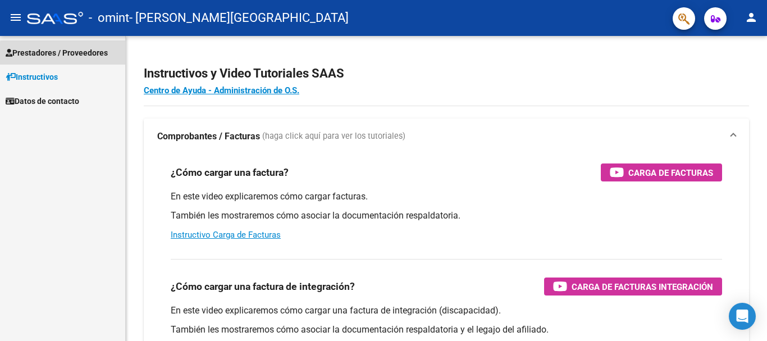
click at [73, 54] on span "Prestadores / Proveedores" at bounding box center [57, 53] width 102 height 12
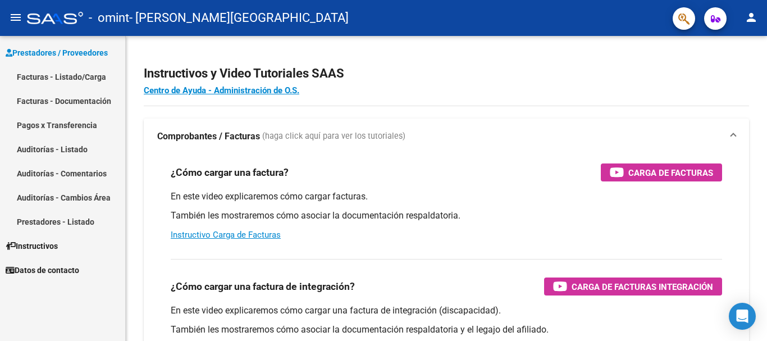
click at [72, 82] on link "Facturas - Listado/Carga" at bounding box center [62, 77] width 125 height 24
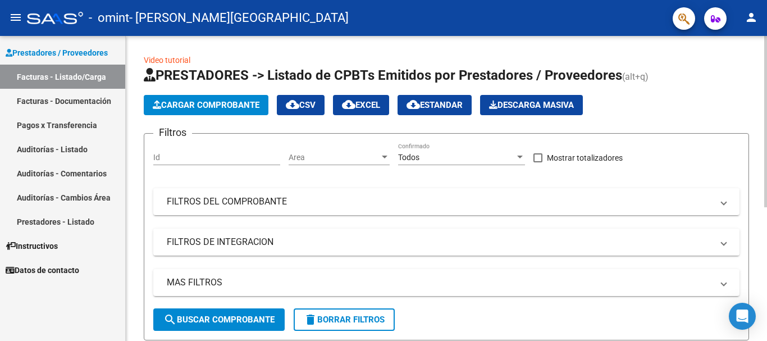
click at [180, 109] on span "Cargar Comprobante" at bounding box center [206, 105] width 107 height 10
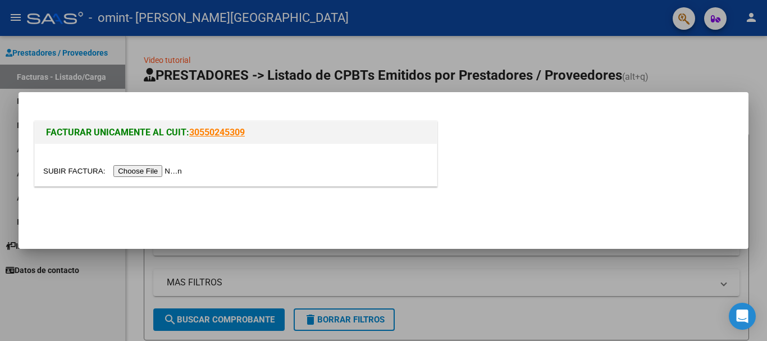
click at [163, 173] on input "file" at bounding box center [114, 171] width 142 height 12
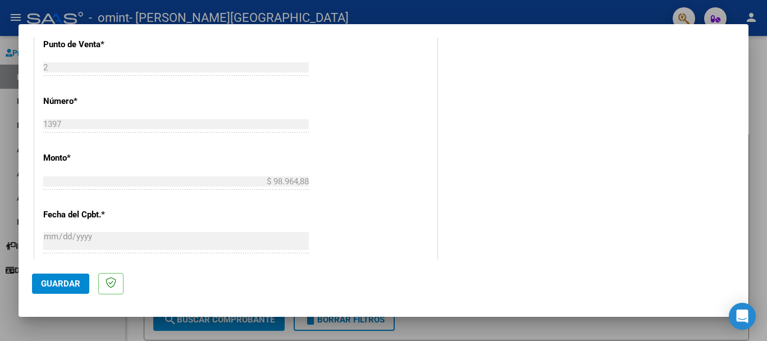
scroll to position [366, 0]
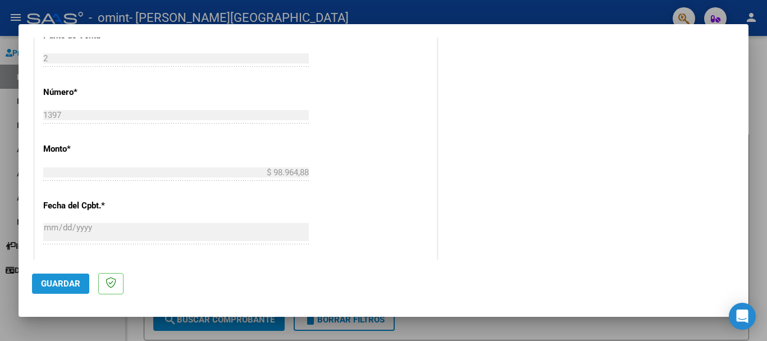
click at [70, 282] on span "Guardar" at bounding box center [60, 283] width 39 height 10
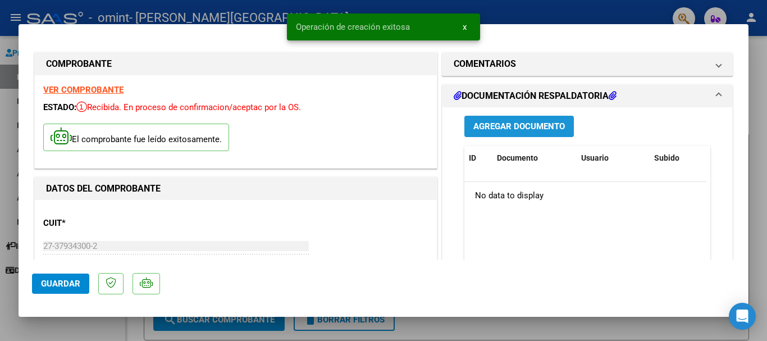
click at [538, 132] on button "Agregar Documento" at bounding box center [518, 126] width 109 height 21
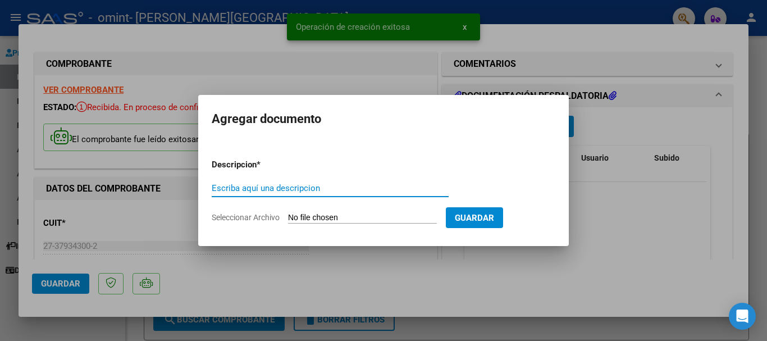
click at [332, 187] on input "Escriba aquí una descripcion" at bounding box center [330, 188] width 237 height 10
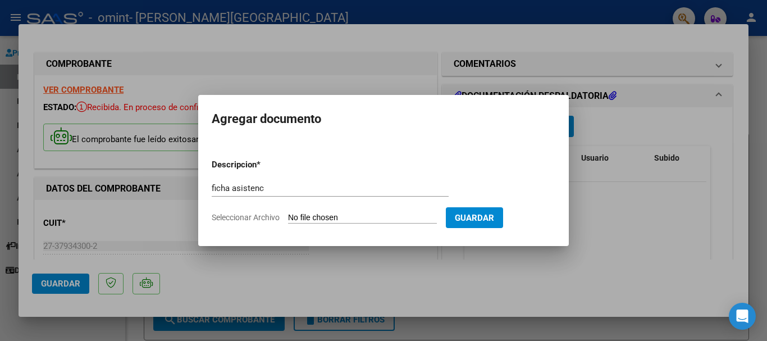
click at [332, 187] on input "ficha asistenc" at bounding box center [330, 188] width 237 height 10
type input "ficha asistencia"
click at [390, 219] on input "Seleccionar Archivo" at bounding box center [362, 218] width 149 height 11
type input "C:\fakepath\junio.pdf"
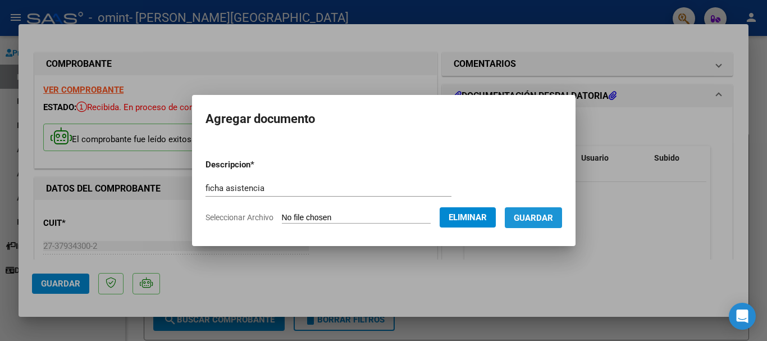
click at [552, 216] on span "Guardar" at bounding box center [533, 218] width 39 height 10
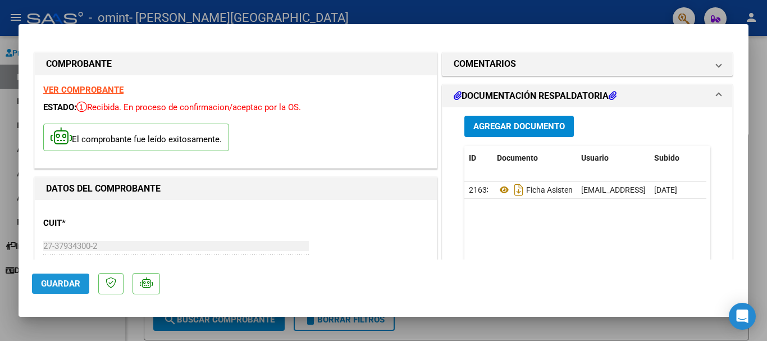
click at [52, 281] on span "Guardar" at bounding box center [60, 283] width 39 height 10
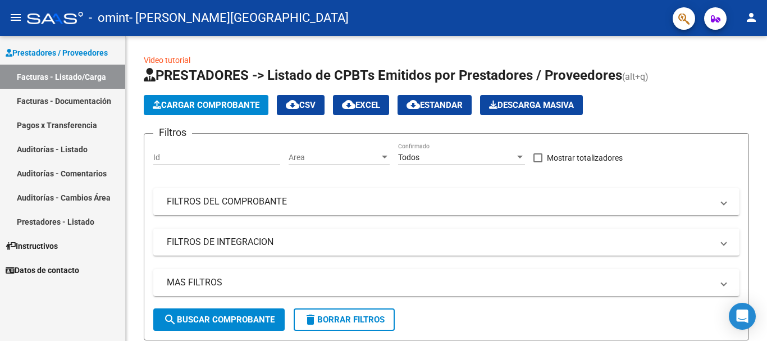
click at [80, 78] on link "Facturas - Listado/Carga" at bounding box center [62, 77] width 125 height 24
click at [189, 99] on button "Cargar Comprobante" at bounding box center [206, 105] width 125 height 20
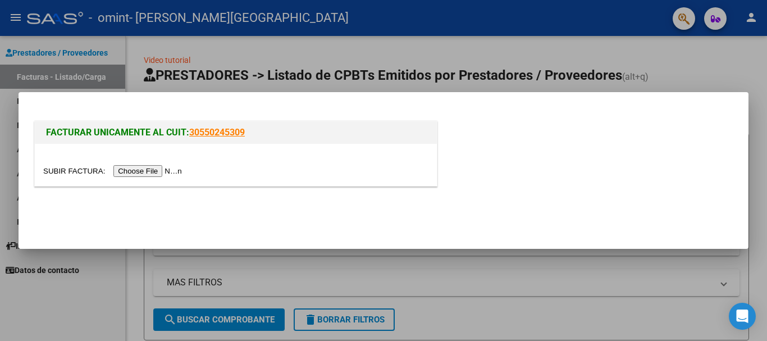
click at [144, 175] on input "file" at bounding box center [114, 171] width 142 height 12
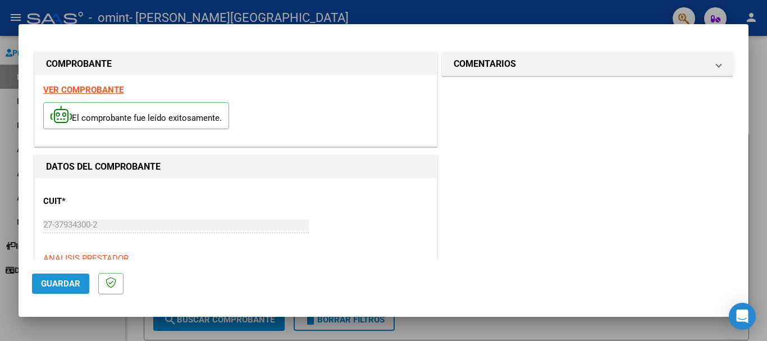
click at [49, 280] on span "Guardar" at bounding box center [60, 283] width 39 height 10
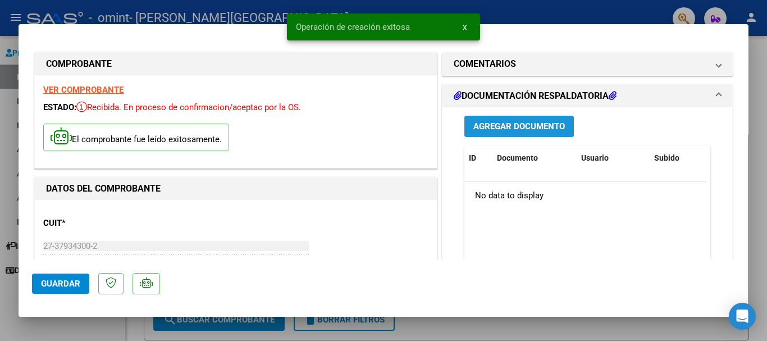
click at [552, 127] on span "Agregar Documento" at bounding box center [518, 127] width 91 height 10
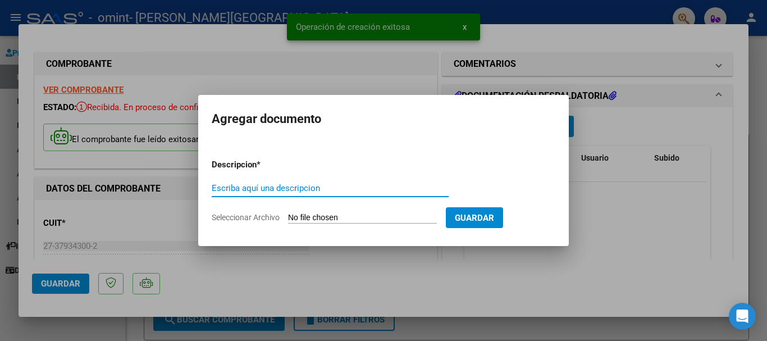
click at [323, 192] on input "Escriba aquí una descripcion" at bounding box center [330, 188] width 237 height 10
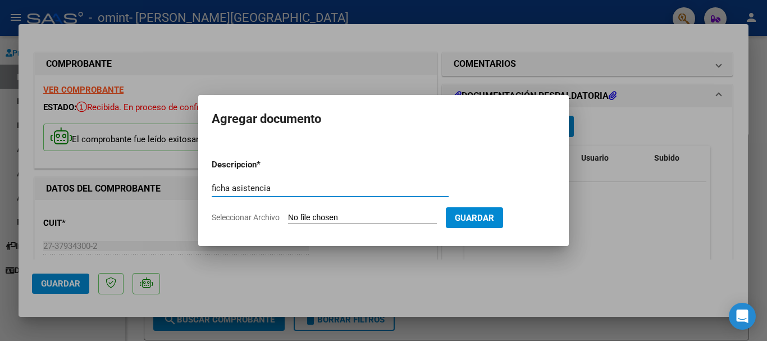
type input "ficha asistencia"
click at [429, 213] on form "Descripcion * ficha asistencia Escriba aquí una descripcion Seleccionar Archivo…" at bounding box center [384, 191] width 344 height 82
click at [377, 223] on input "Seleccionar Archivo" at bounding box center [362, 218] width 149 height 11
type input "C:\fakepath\WhatsApp Image [DATE] 21.39.10.pdf"
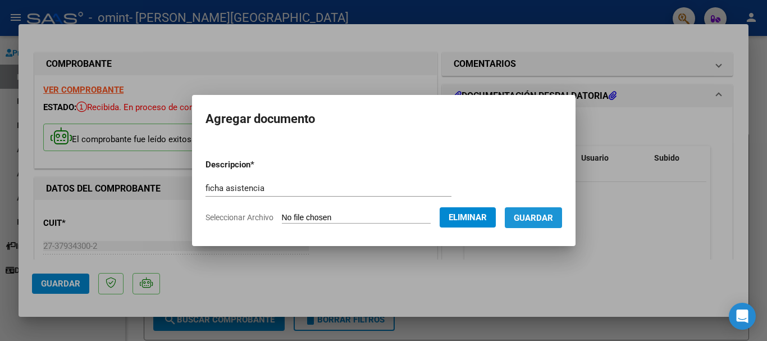
click at [540, 222] on span "Guardar" at bounding box center [533, 218] width 39 height 10
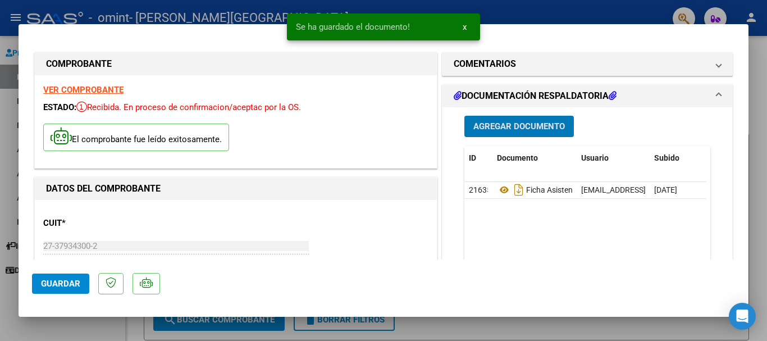
click at [80, 286] on button "Guardar" at bounding box center [60, 283] width 57 height 20
click at [766, 226] on div at bounding box center [383, 170] width 767 height 341
type input "$ 0,00"
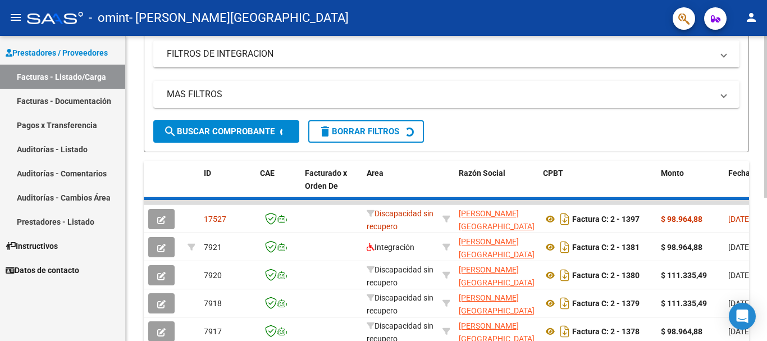
scroll to position [191, 0]
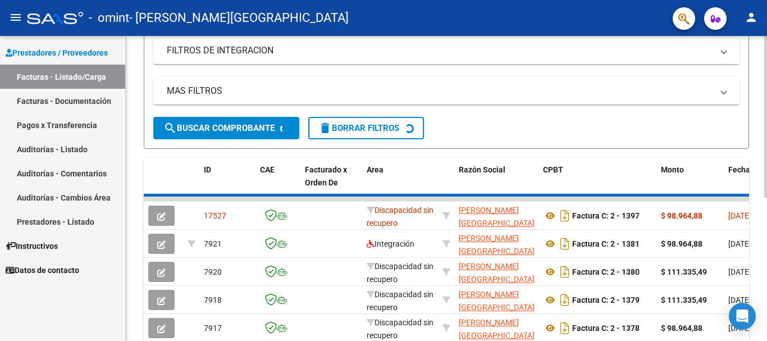
click at [766, 247] on div at bounding box center [765, 222] width 3 height 162
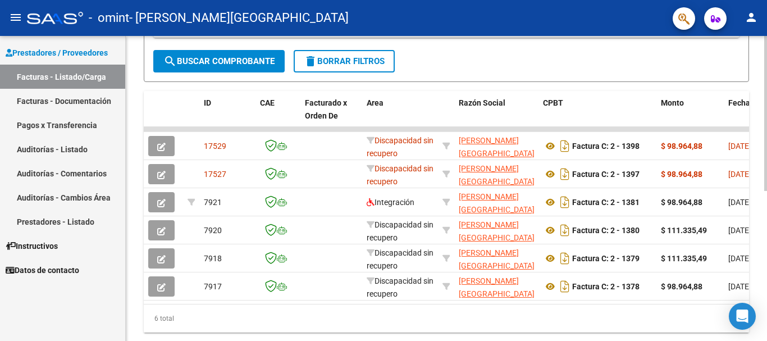
scroll to position [261, 0]
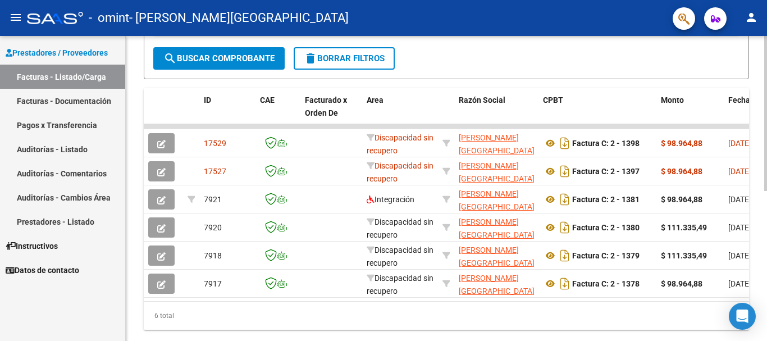
click at [766, 284] on div at bounding box center [765, 250] width 3 height 155
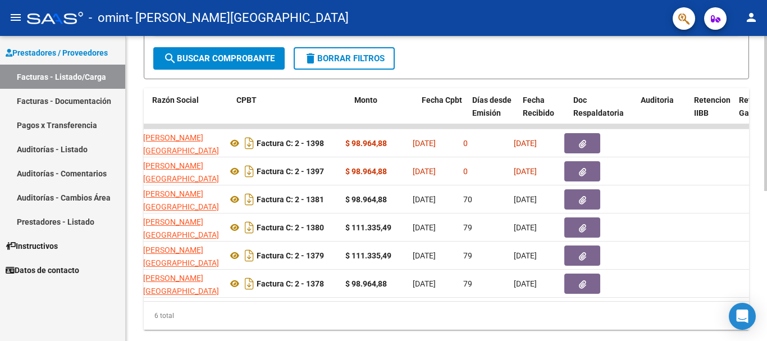
scroll to position [0, 0]
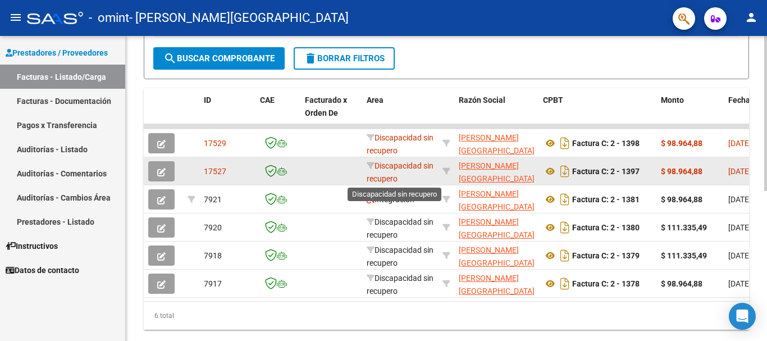
click at [390, 170] on span "Discapacidad sin recupero" at bounding box center [400, 172] width 67 height 22
click at [163, 172] on icon "button" at bounding box center [161, 172] width 8 height 8
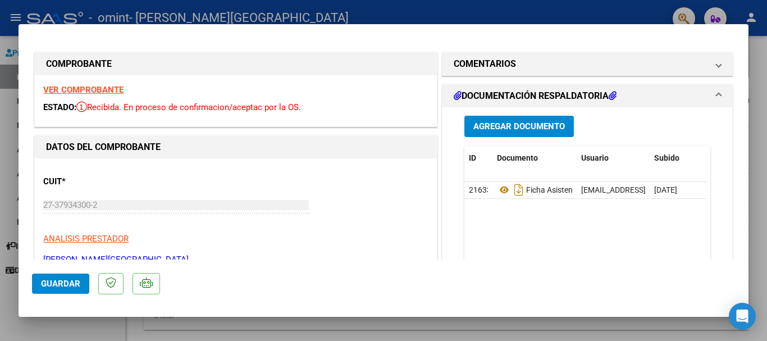
click at [68, 284] on span "Guardar" at bounding box center [60, 283] width 39 height 10
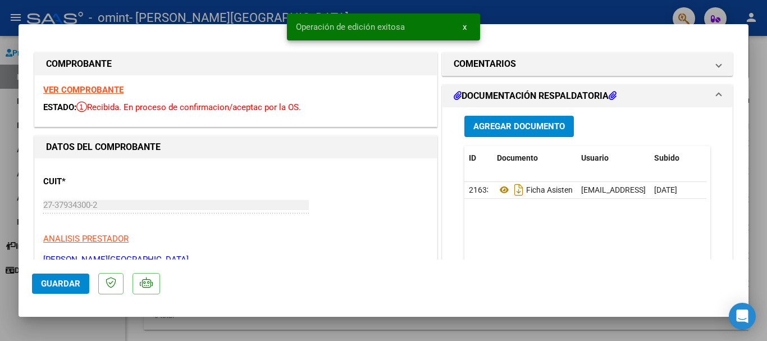
click at [763, 66] on div at bounding box center [383, 170] width 767 height 341
type input "$ 0,00"
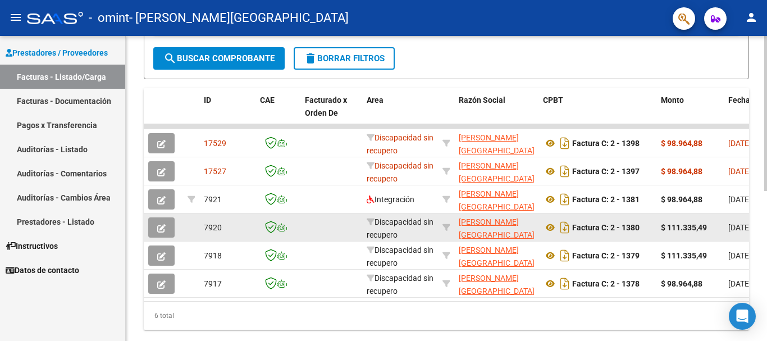
click at [160, 228] on icon "button" at bounding box center [161, 228] width 8 height 8
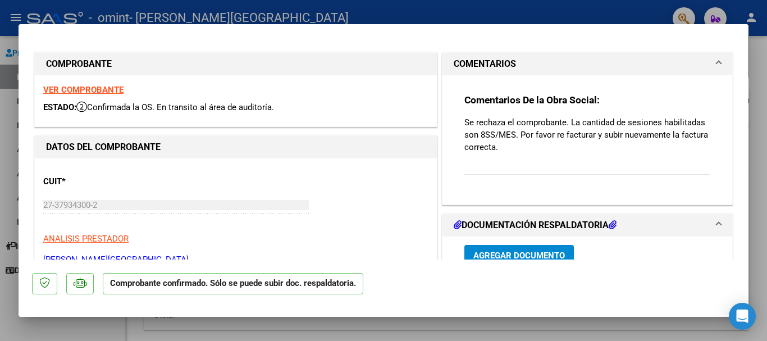
click at [761, 92] on div at bounding box center [383, 170] width 767 height 341
type input "$ 0,00"
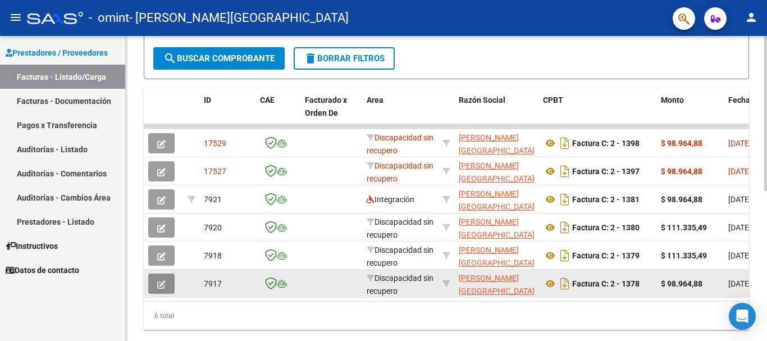
click at [159, 291] on button "button" at bounding box center [161, 283] width 26 height 20
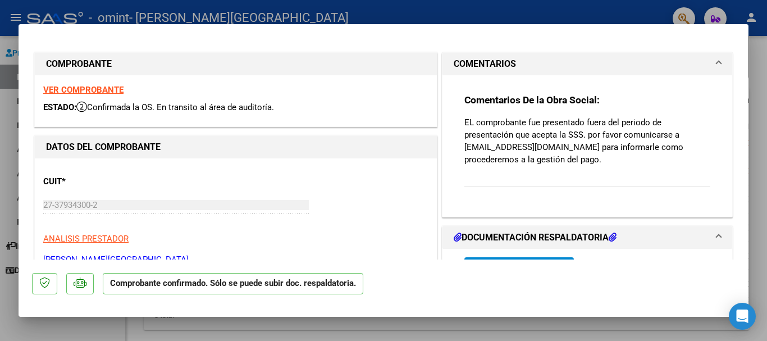
click at [759, 55] on div at bounding box center [383, 170] width 767 height 341
type input "$ 0,00"
